Goal: Task Accomplishment & Management: Manage account settings

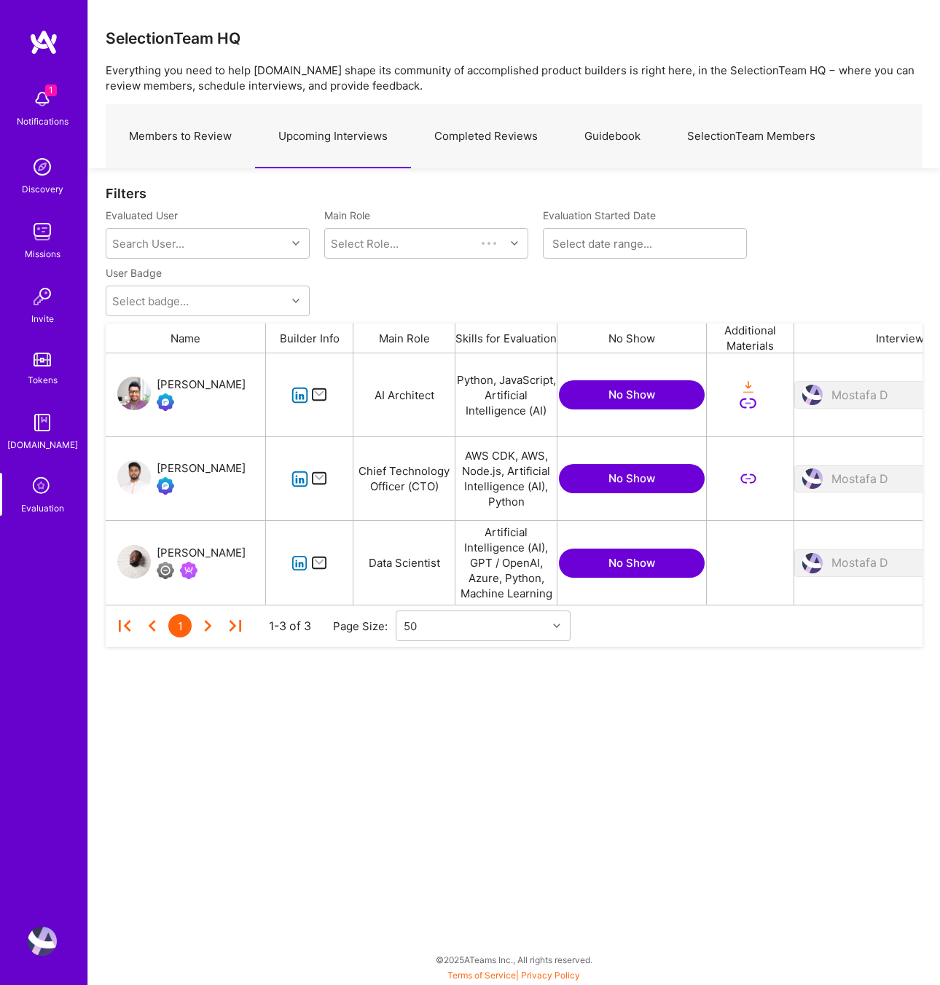
scroll to position [251, 817]
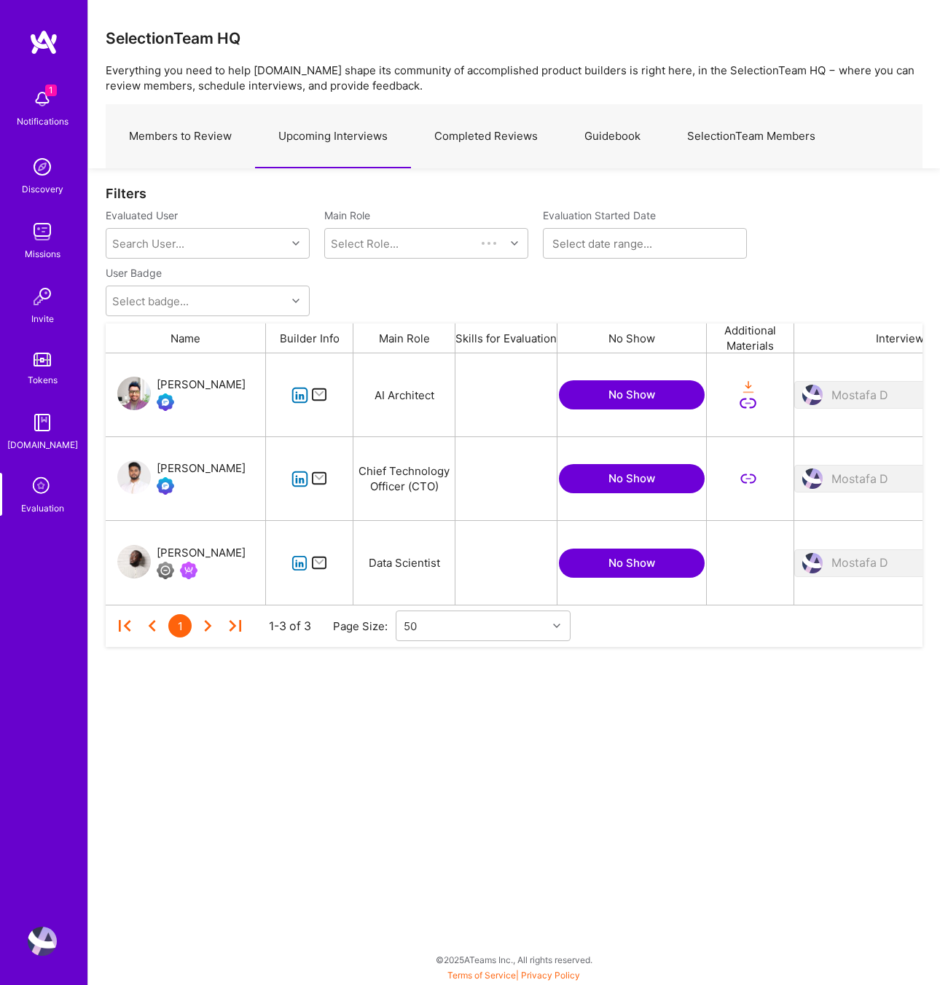
scroll to position [251, 817]
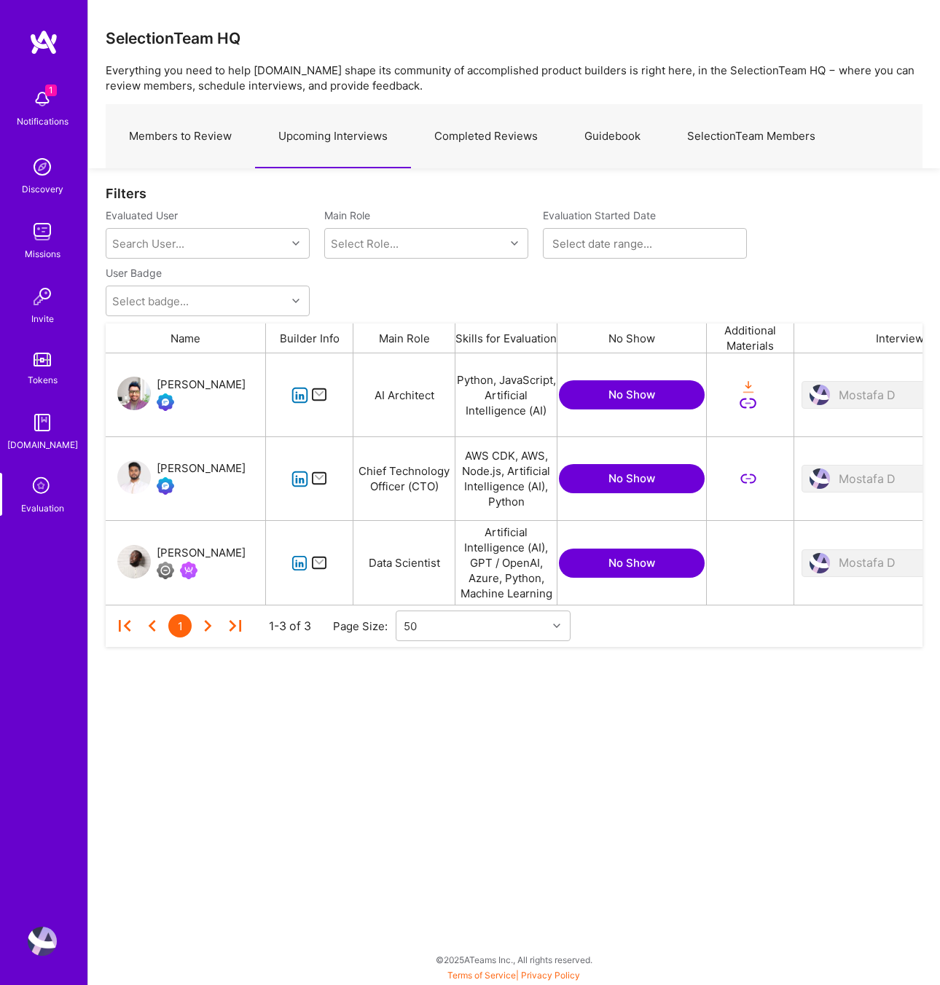
click at [185, 127] on link "Members to Review" at bounding box center [180, 136] width 149 height 63
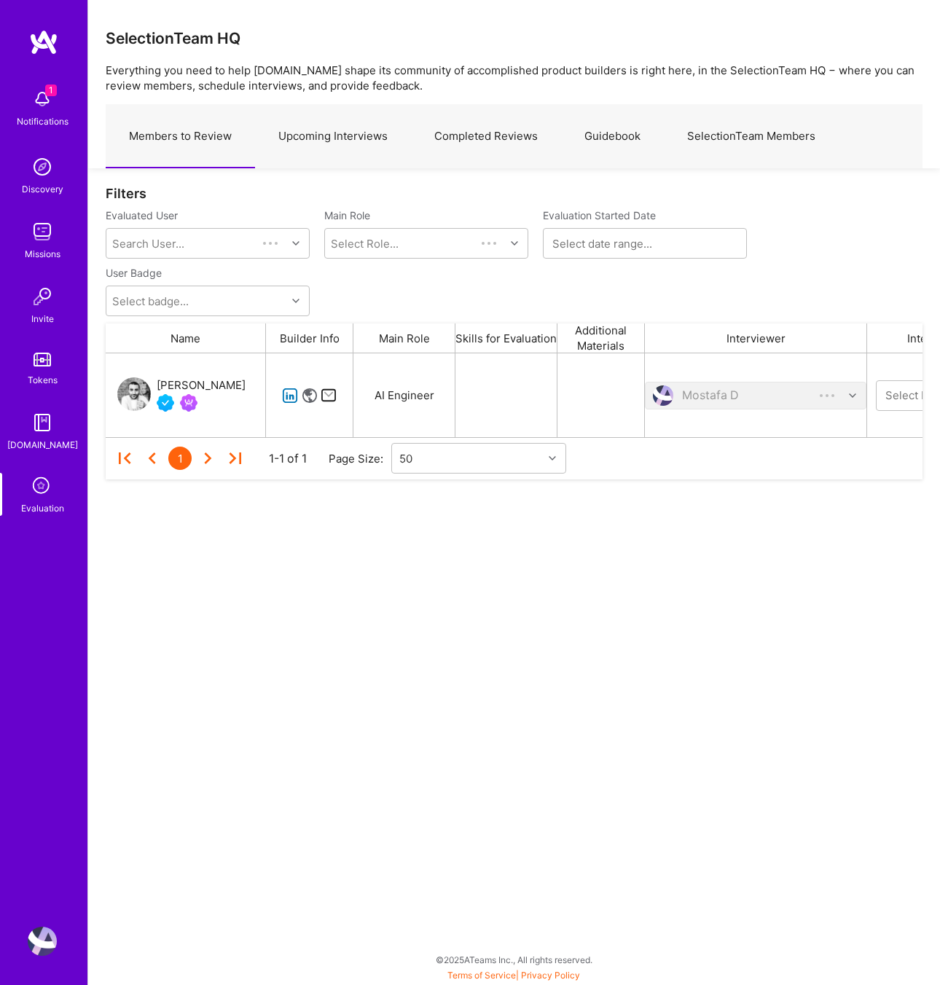
scroll to position [84, 817]
click at [361, 123] on link "Upcoming Interviews" at bounding box center [333, 136] width 156 height 63
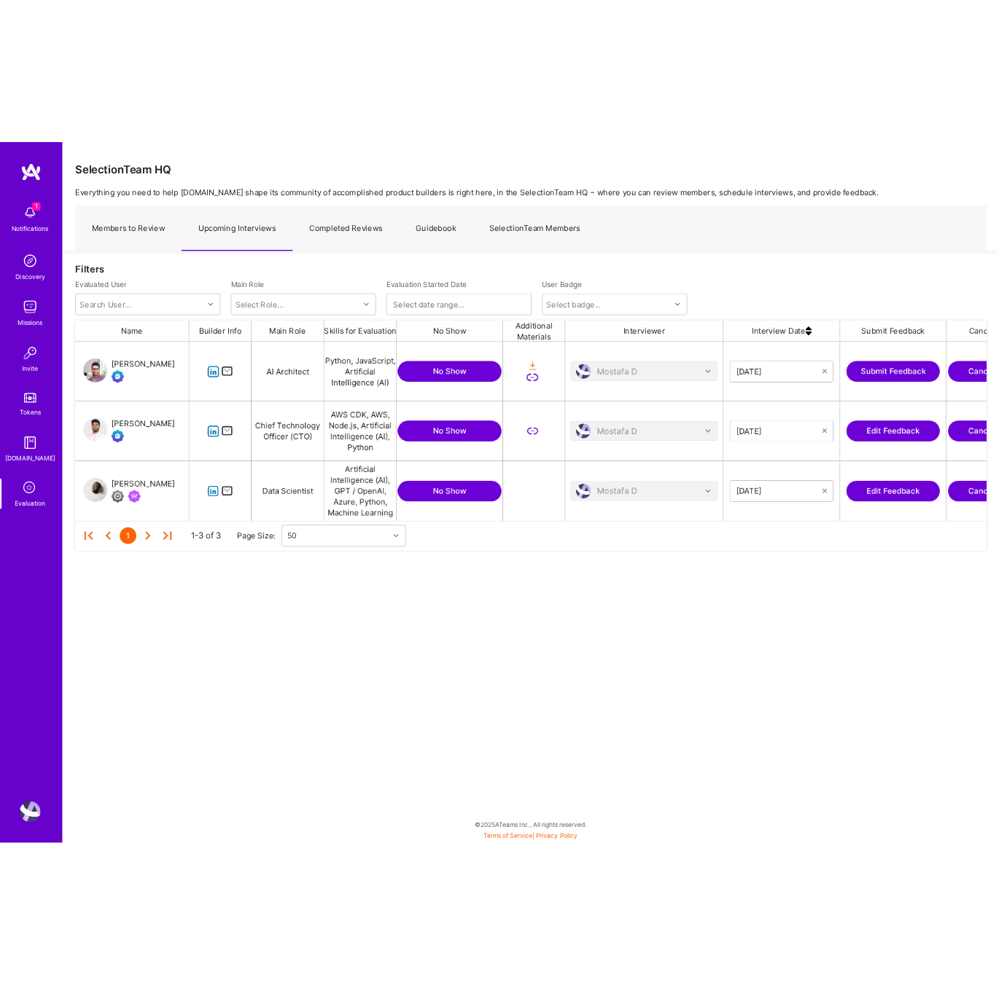
scroll to position [251, 1281]
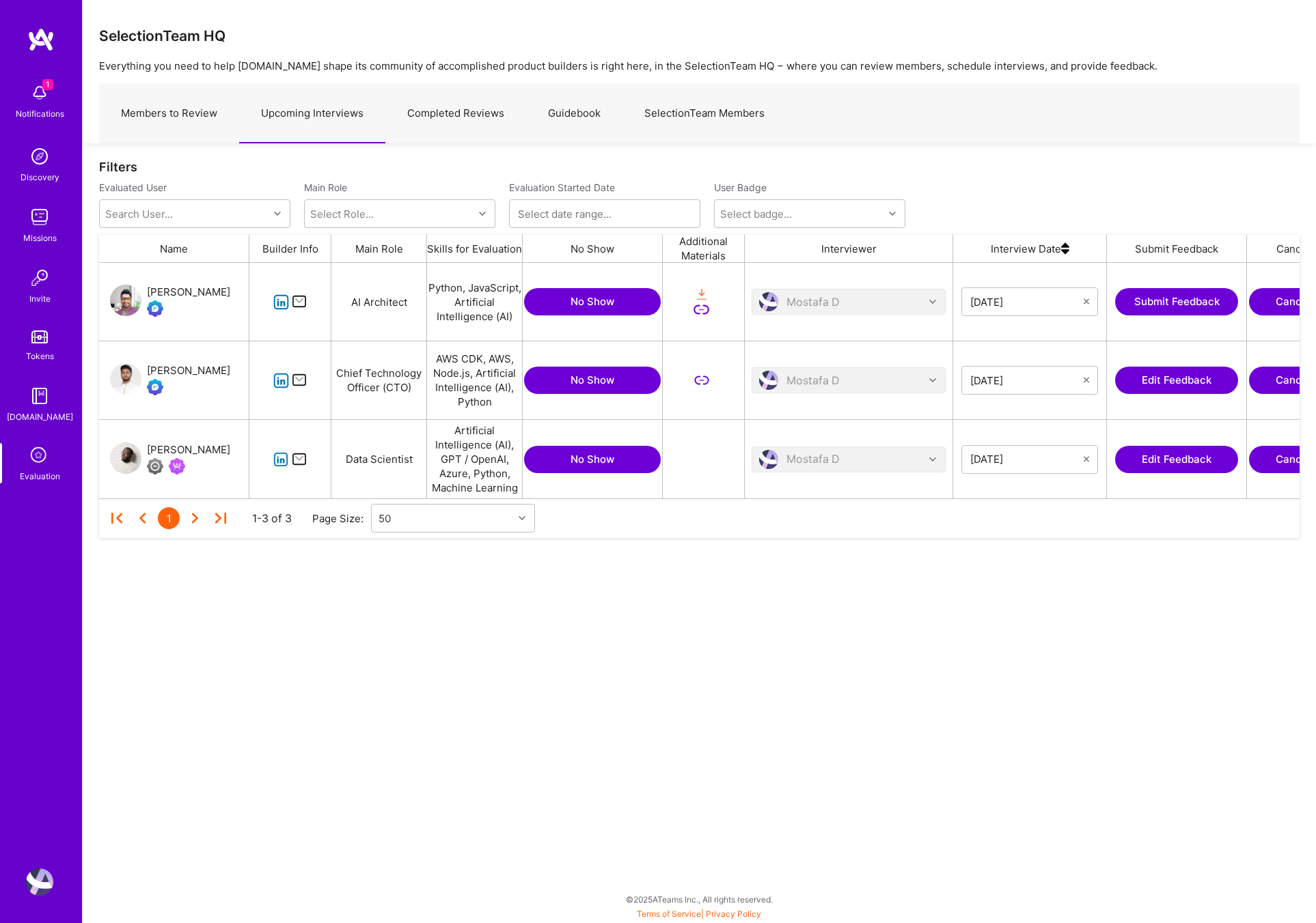
click at [40, 159] on img at bounding box center [39, 156] width 27 height 27
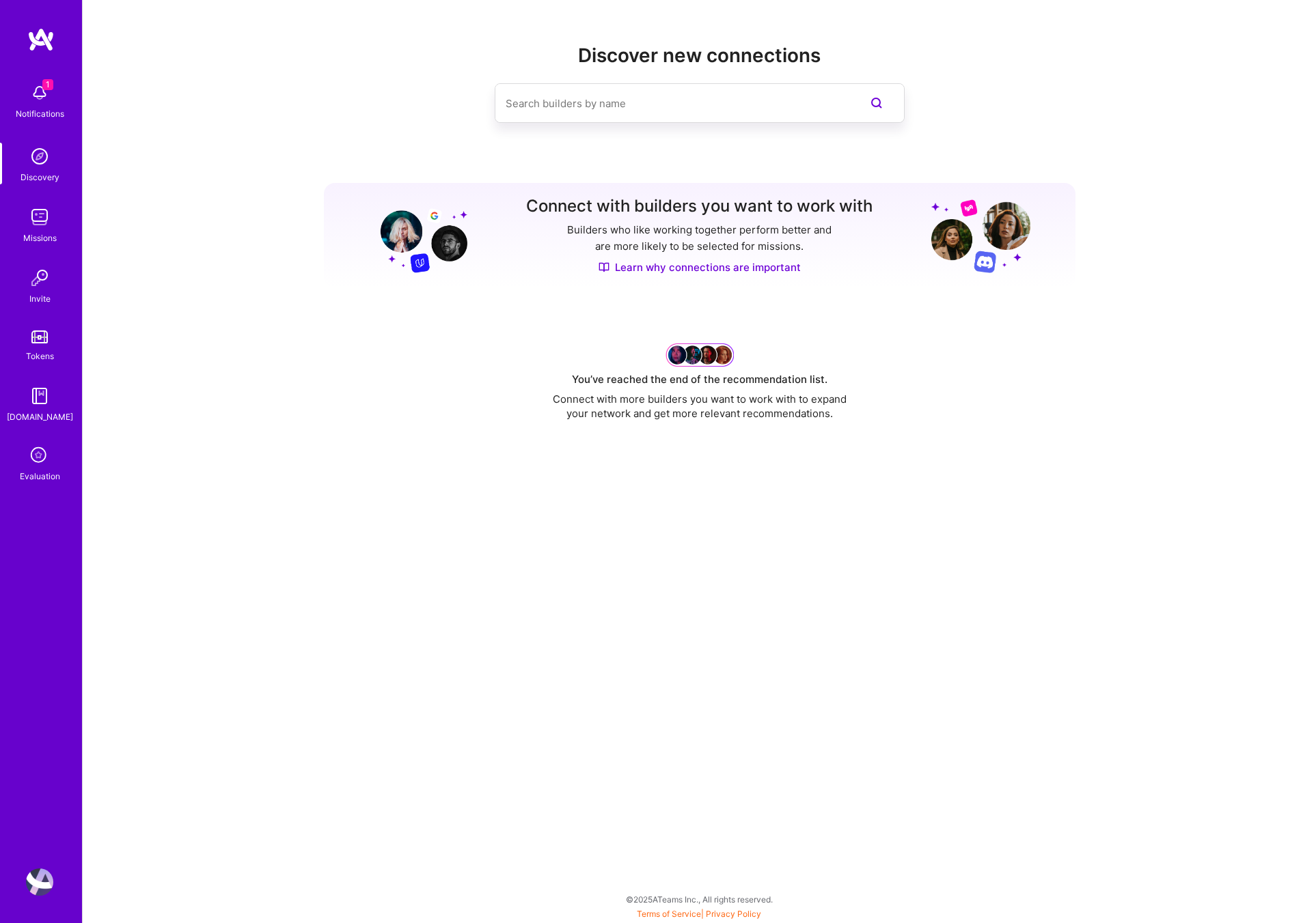
click at [553, 101] on input at bounding box center [672, 103] width 334 height 35
type input "Thomas James"
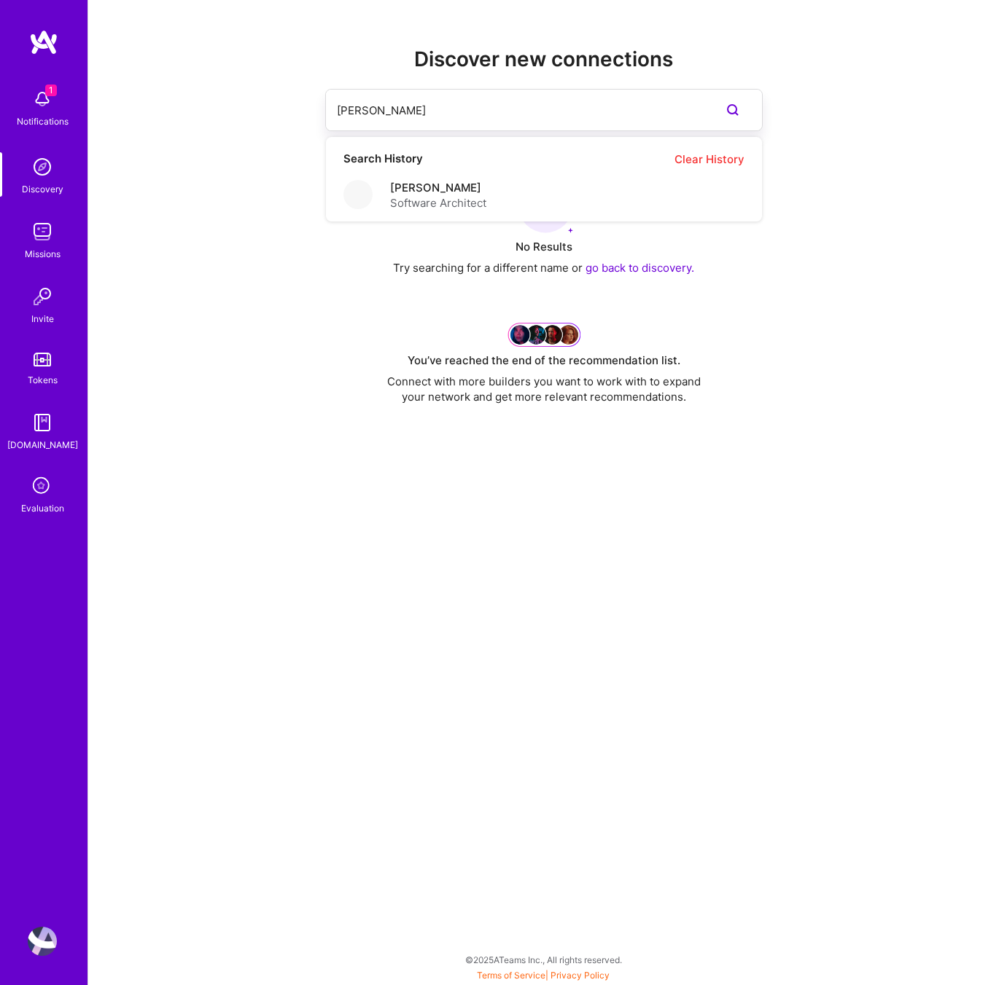
click at [44, 483] on icon at bounding box center [42, 487] width 28 height 28
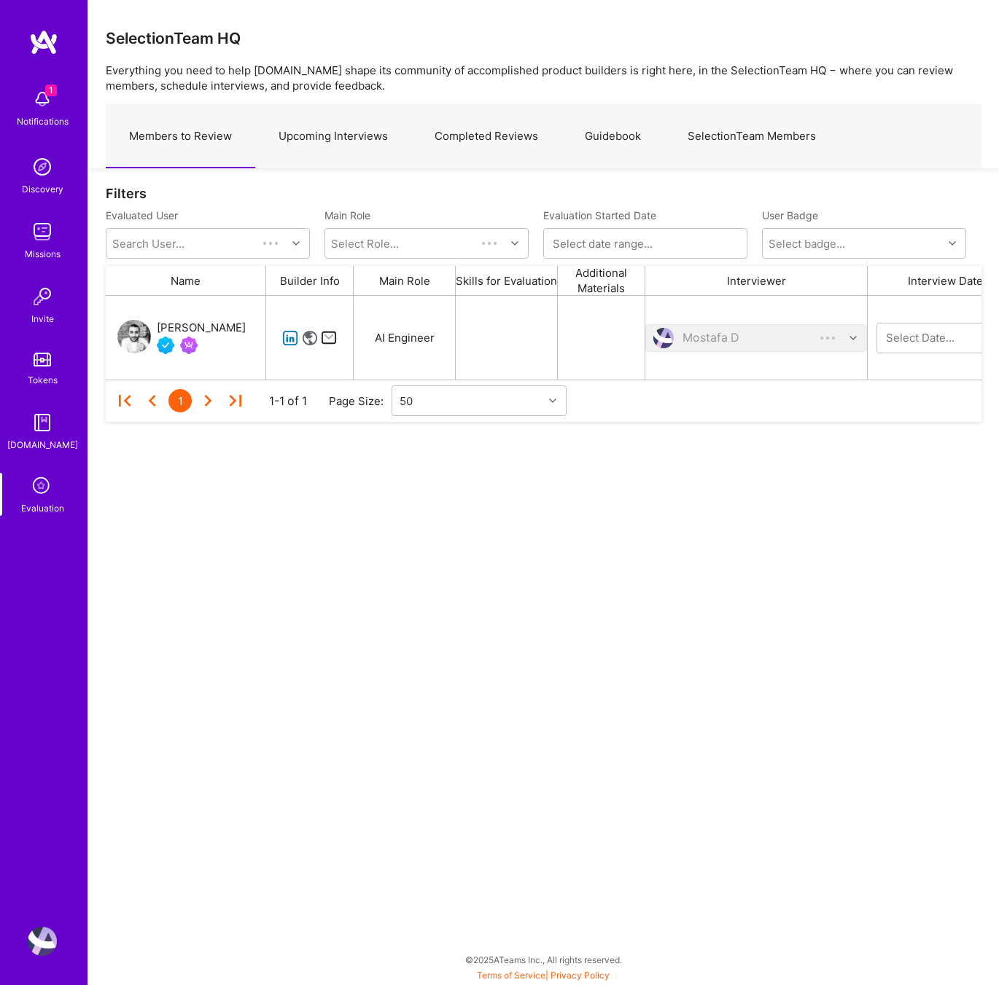
scroll to position [84, 875]
click at [335, 136] on link "Upcoming Interviews" at bounding box center [333, 136] width 156 height 63
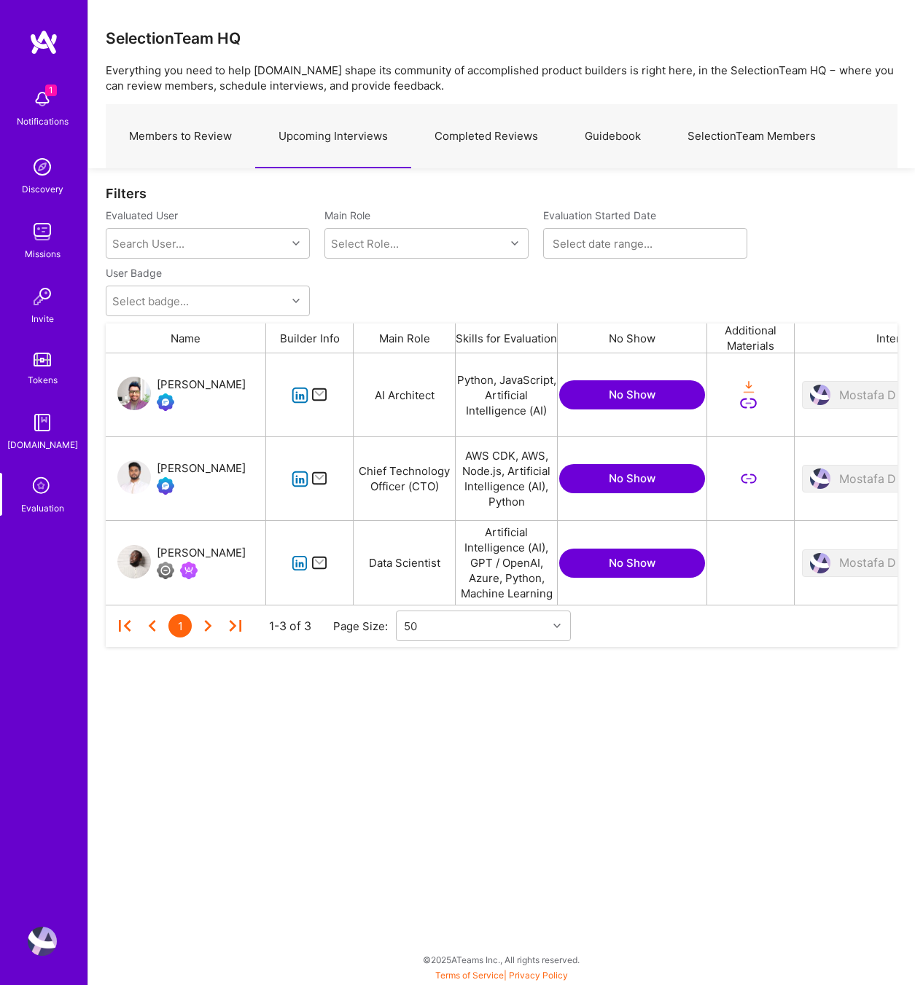
scroll to position [251, 792]
